Goal: Task Accomplishment & Management: Manage account settings

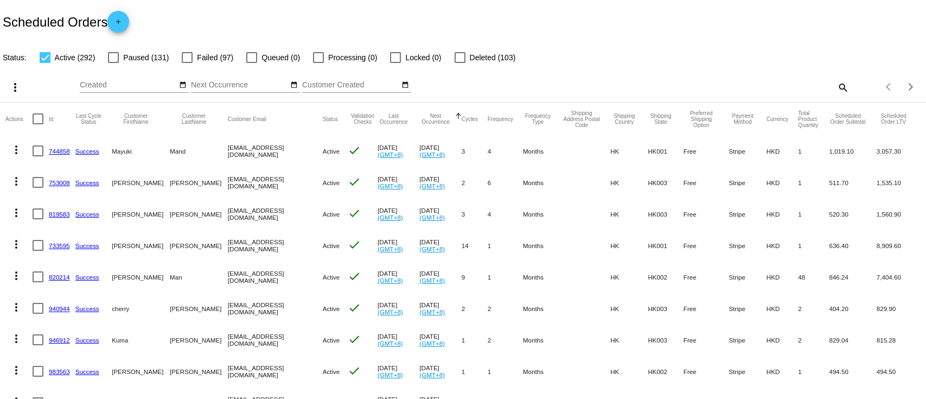
click at [836, 84] on mat-icon "search" at bounding box center [842, 87] width 13 height 17
click at [812, 85] on input "Search" at bounding box center [734, 85] width 231 height 9
paste input "[EMAIL_ADDRESS][DOMAIN_NAME]"
type input "[EMAIL_ADDRESS][DOMAIN_NAME]"
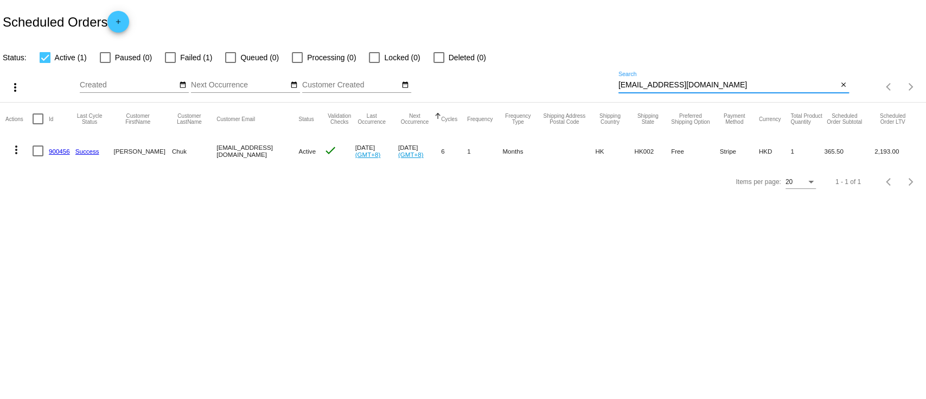
click at [49, 148] on link "900456" at bounding box center [59, 151] width 21 height 7
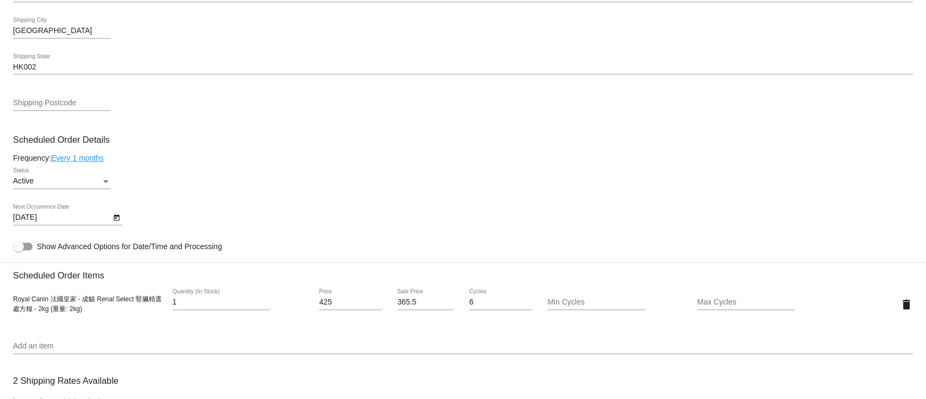
scroll to position [506, 0]
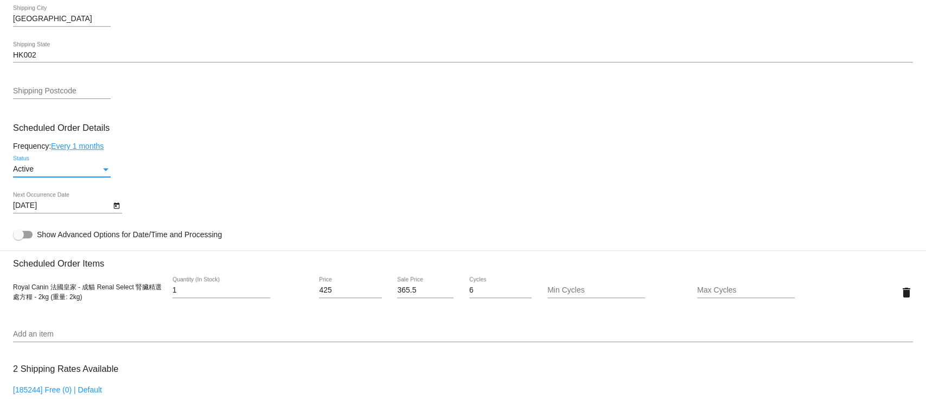
click at [65, 171] on div "Active" at bounding box center [57, 169] width 88 height 9
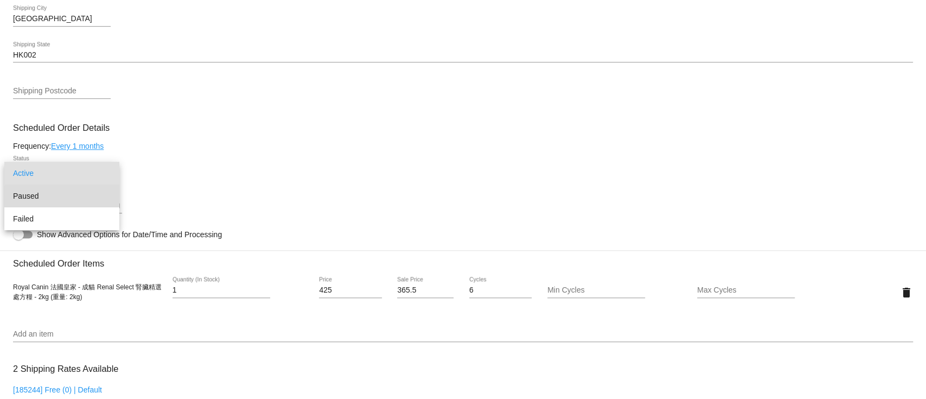
click at [74, 205] on span "Paused" at bounding box center [62, 195] width 98 height 23
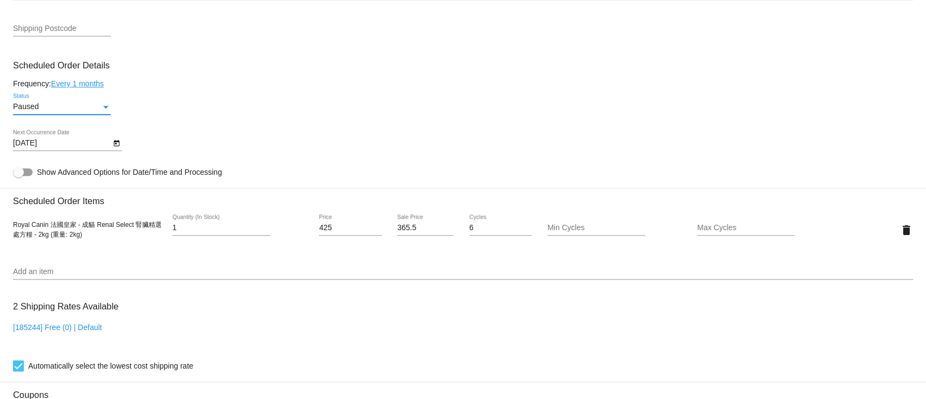
scroll to position [924, 0]
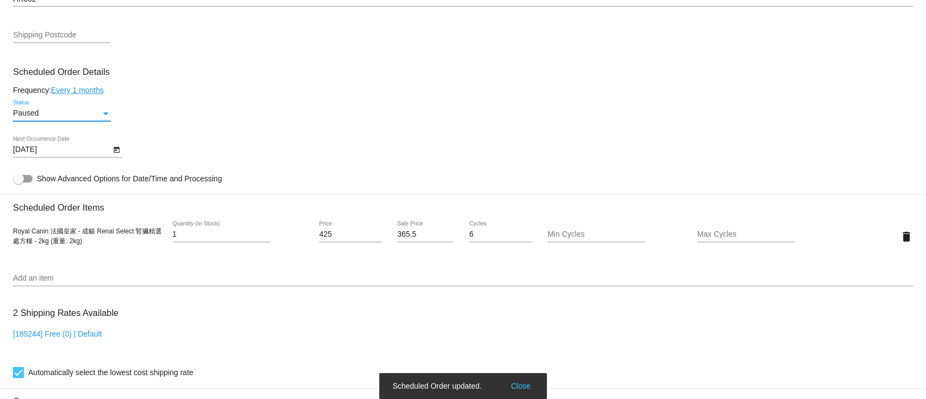
scroll to position [490, 0]
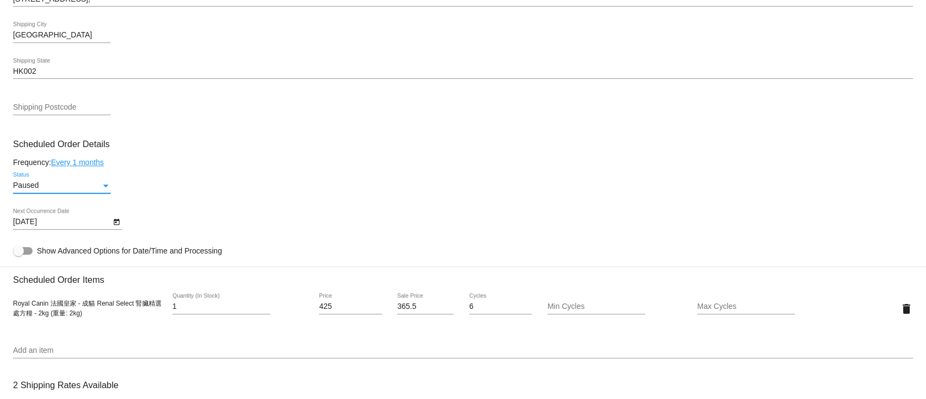
click at [504, 202] on div "Paused Status" at bounding box center [463, 187] width 900 height 31
click at [119, 79] on div "HK002 Shipping State" at bounding box center [463, 68] width 900 height 21
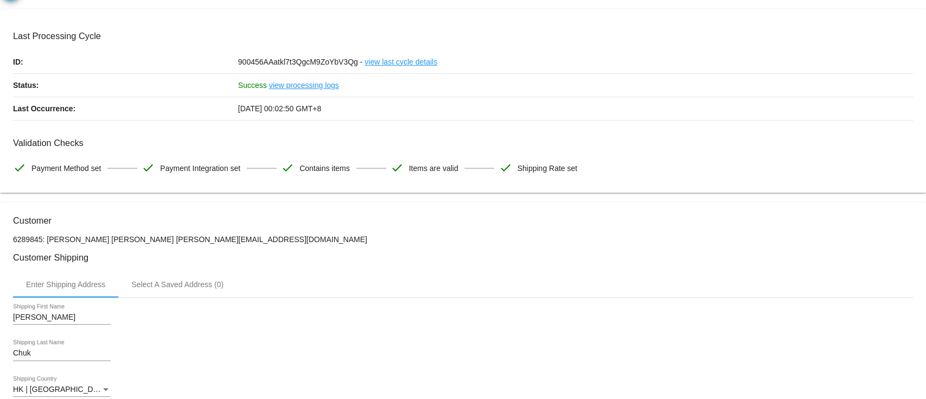
scroll to position [0, 0]
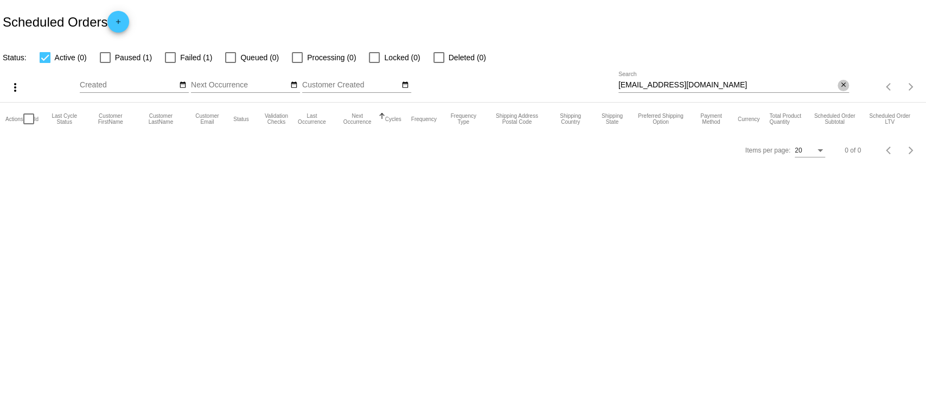
click at [843, 85] on mat-icon "close" at bounding box center [844, 85] width 8 height 9
